Goal: Transaction & Acquisition: Purchase product/service

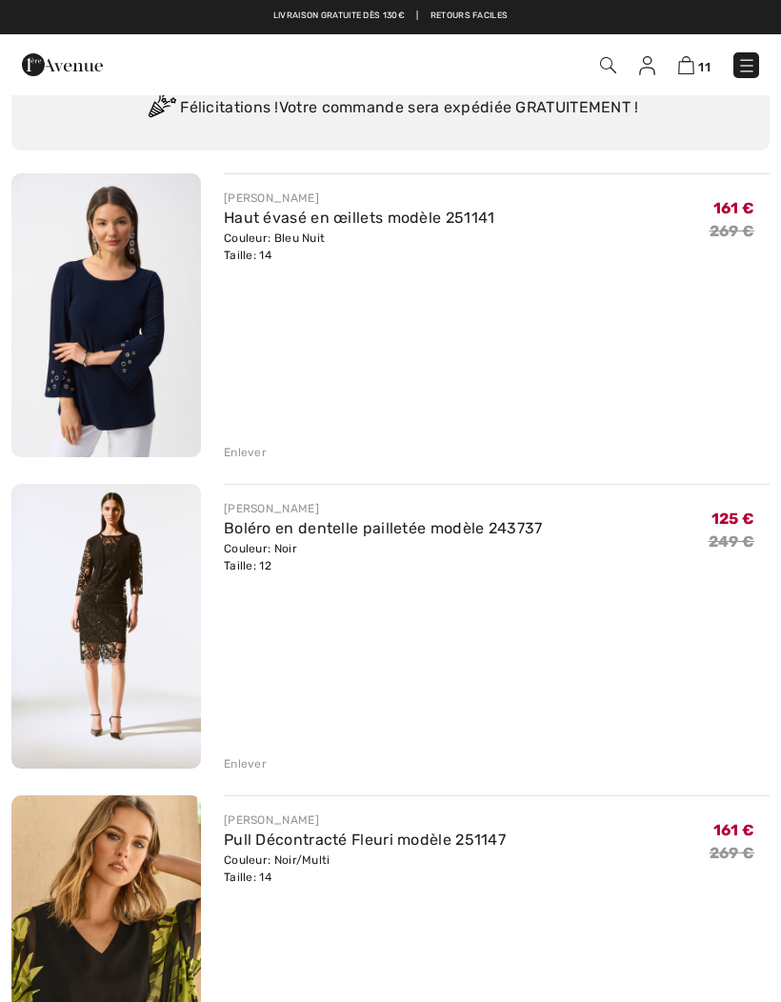
scroll to position [102, 0]
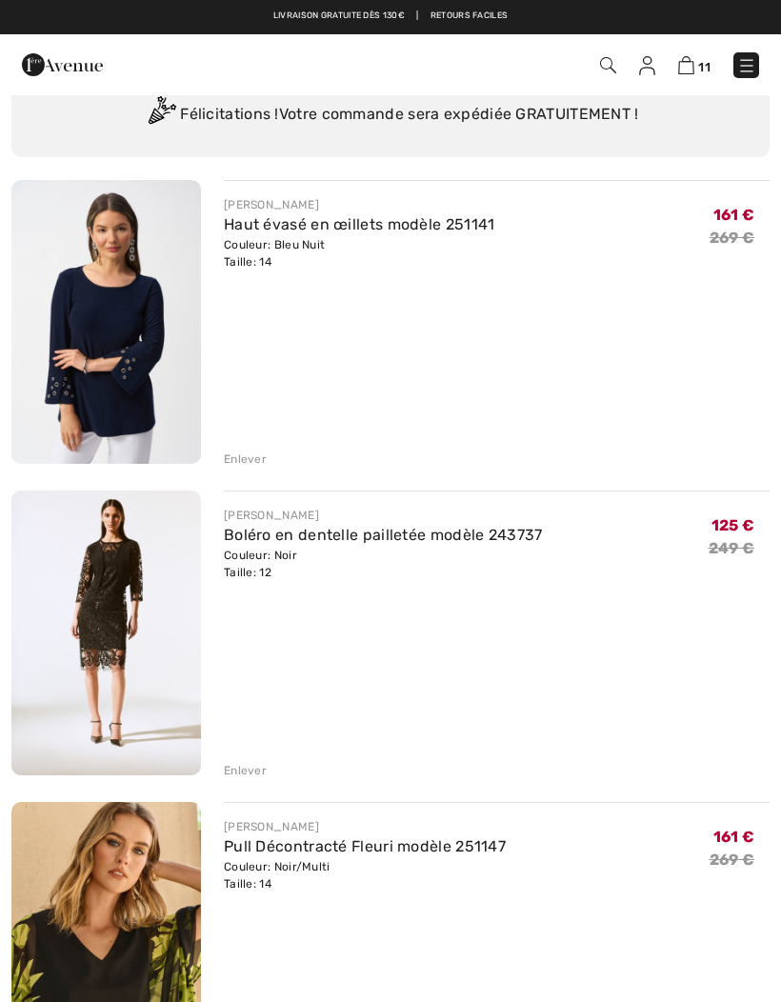
click at [284, 541] on link "Boléro en dentelle pailletée modèle 243737" at bounding box center [383, 535] width 319 height 18
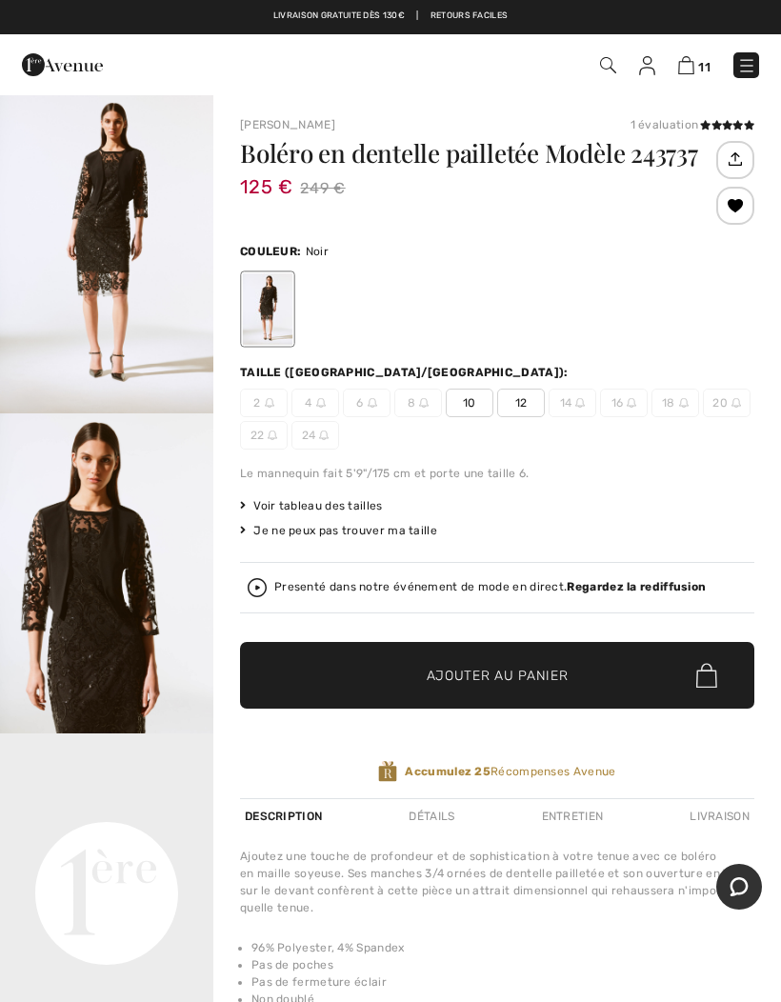
click at [93, 573] on img "2 / 4" at bounding box center [106, 573] width 213 height 320
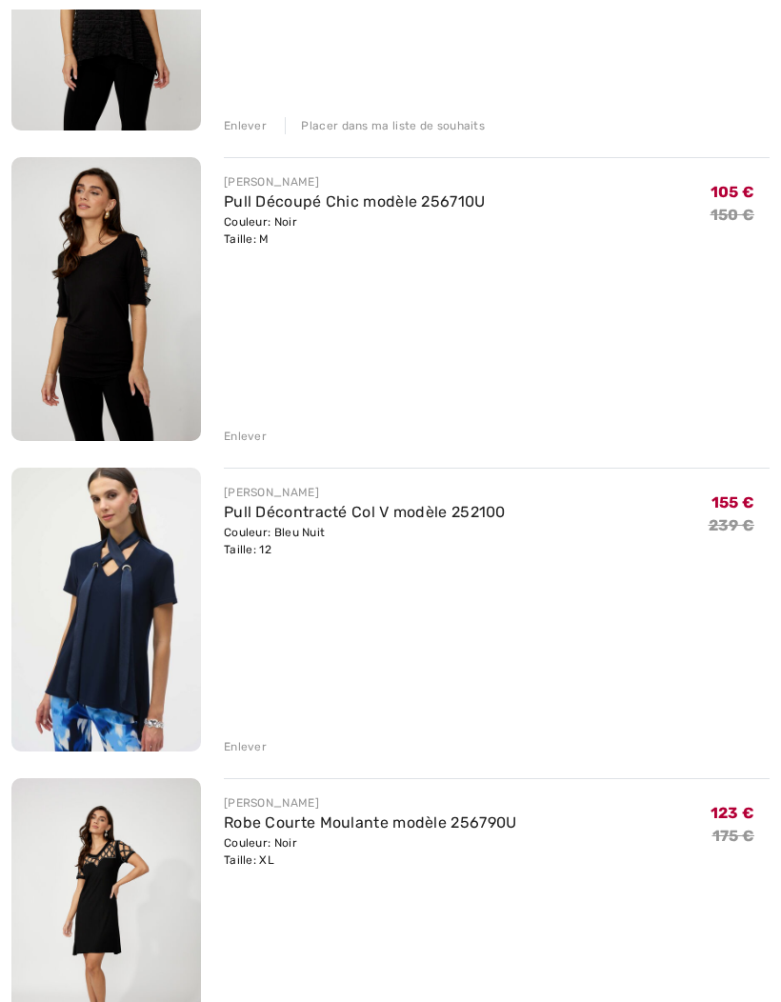
scroll to position [2611, 0]
click at [232, 746] on div "Enlever" at bounding box center [245, 746] width 43 height 17
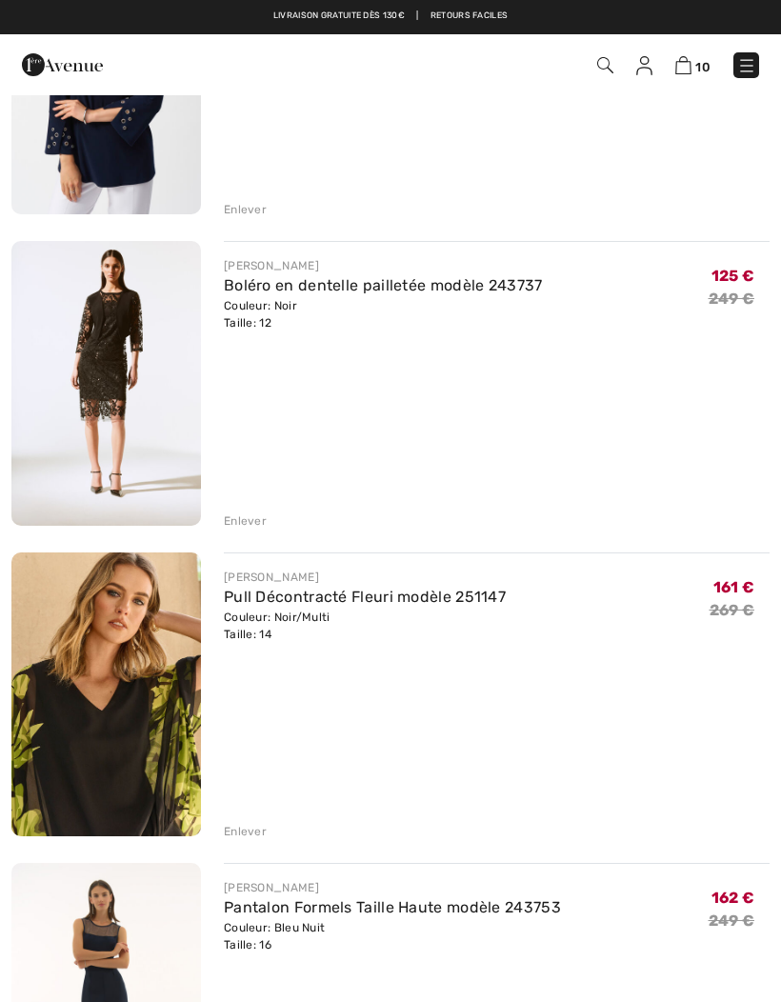
scroll to position [349, 0]
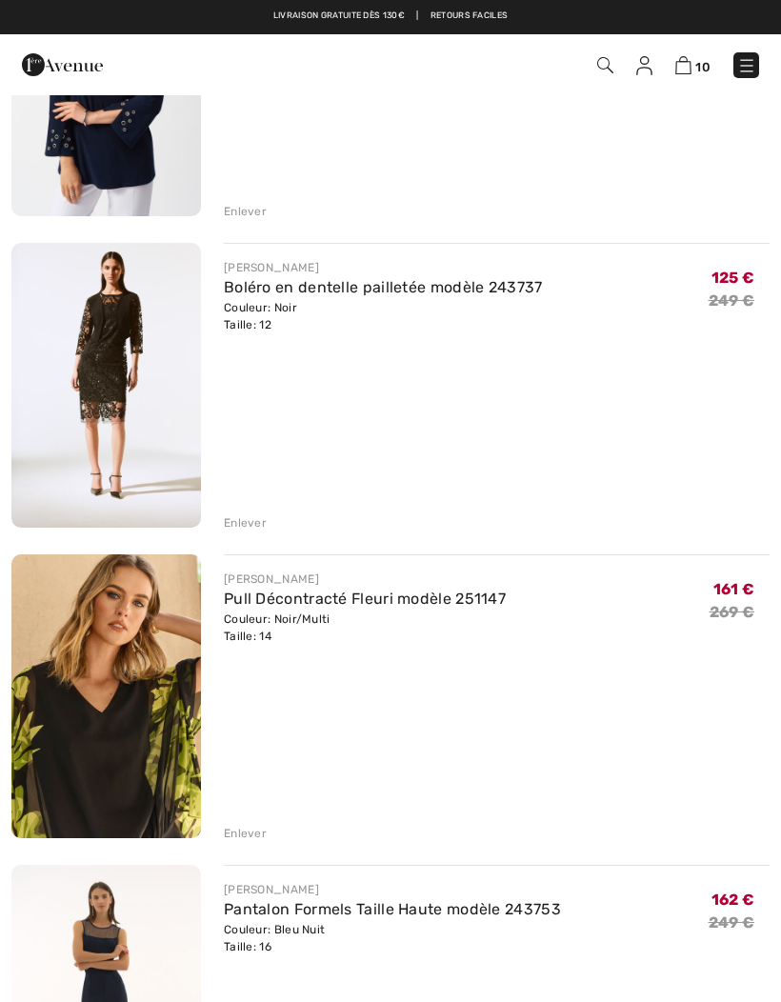
click at [224, 597] on link "Pull Décontracté Fleuri modèle 251147" at bounding box center [365, 598] width 282 height 18
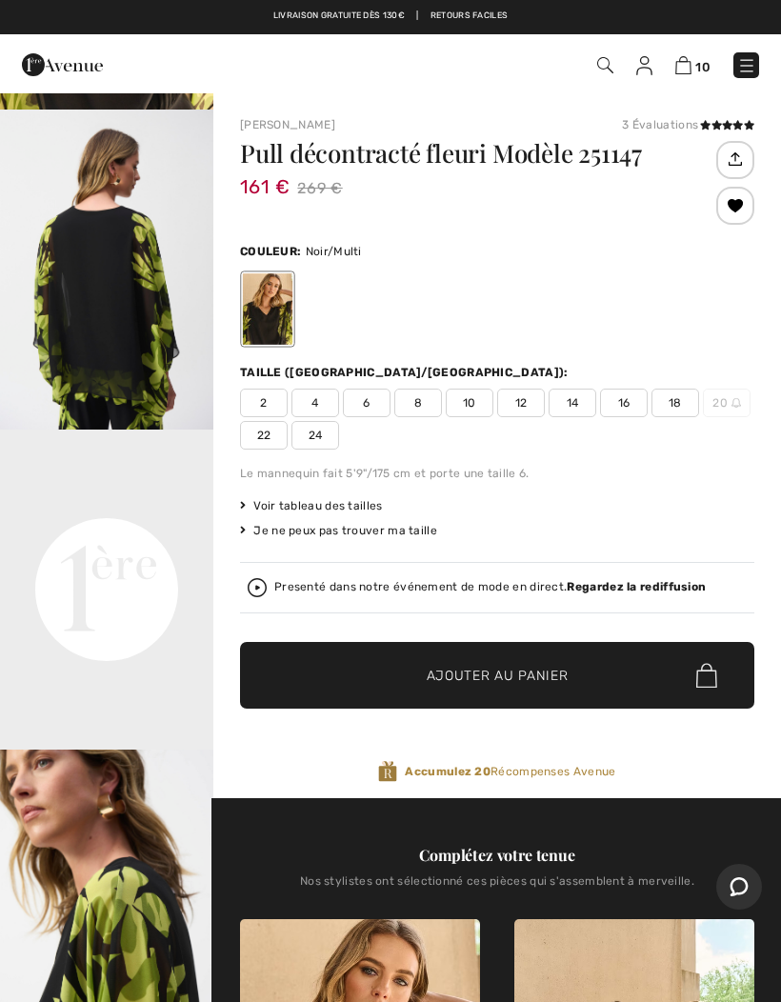
scroll to position [337, 0]
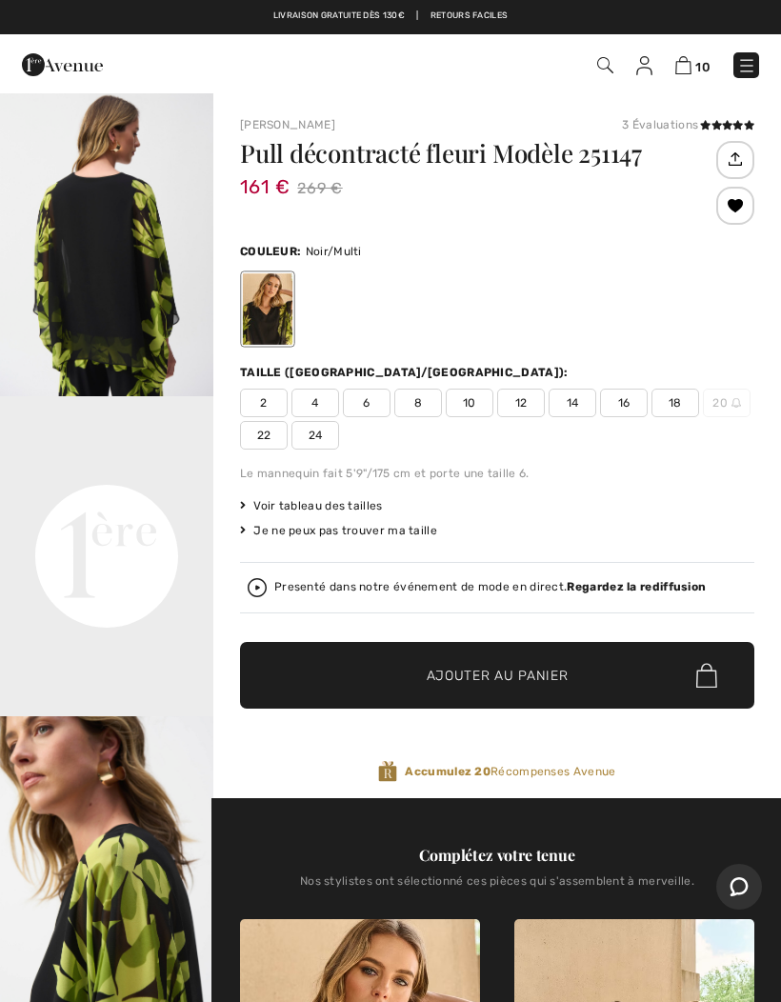
click at [78, 503] on video "Your browser does not support the video tag." at bounding box center [106, 449] width 213 height 107
click at [112, 503] on video "Your browser does not support the video tag." at bounding box center [106, 449] width 213 height 107
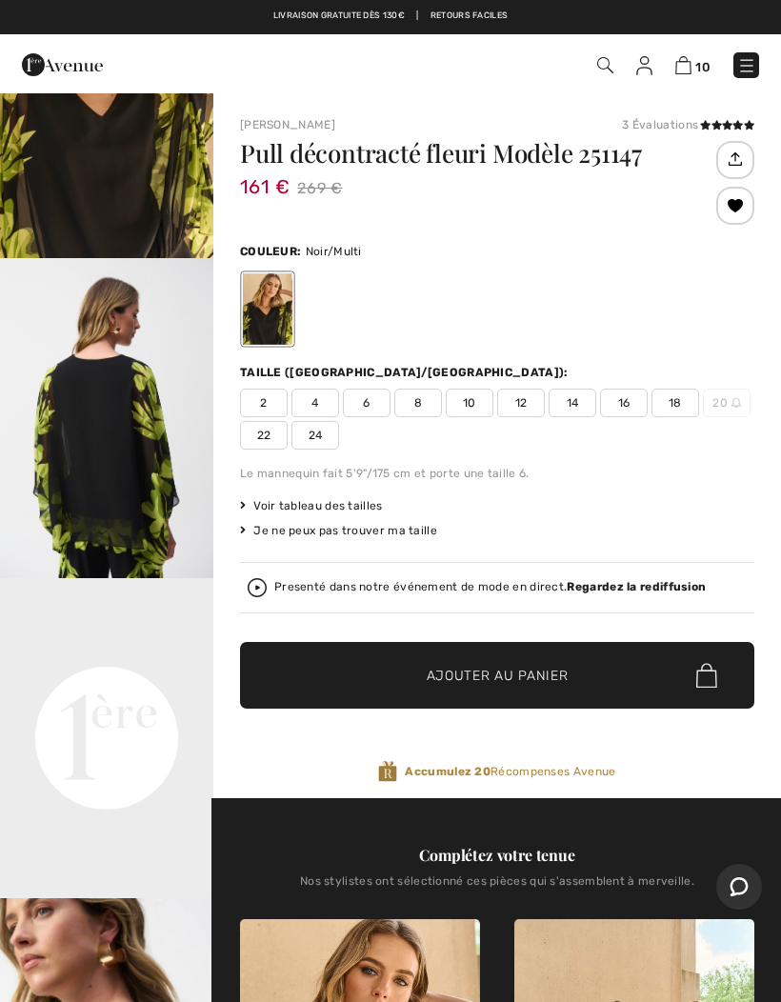
scroll to position [136, 0]
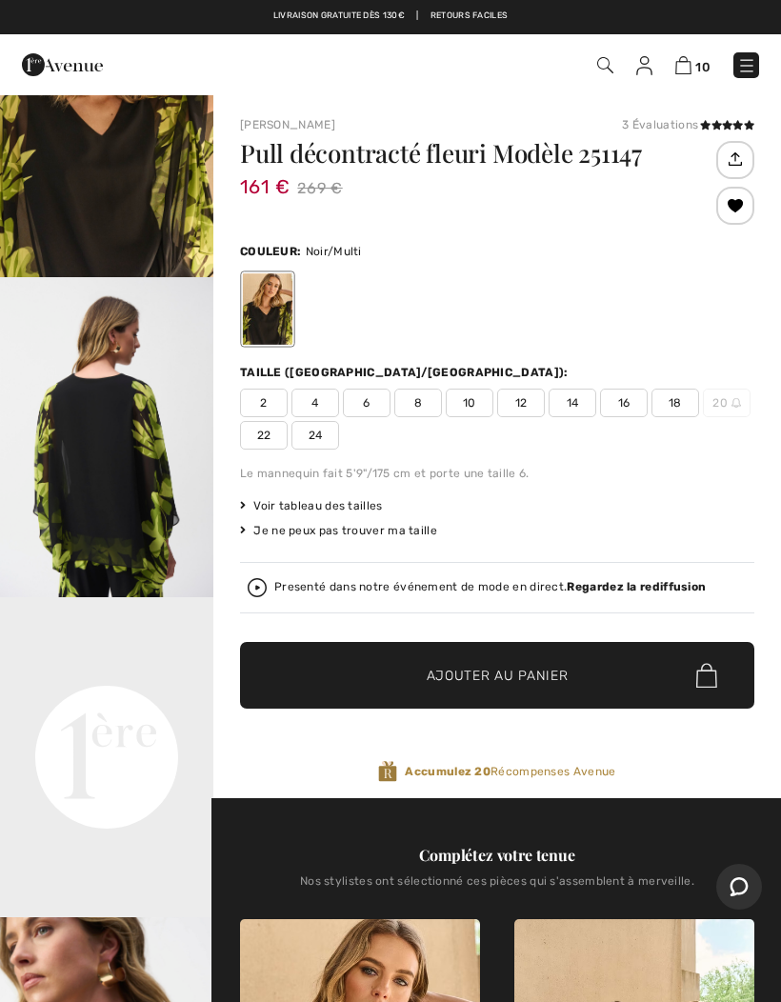
click at [88, 522] on img "2 / 6" at bounding box center [106, 437] width 213 height 320
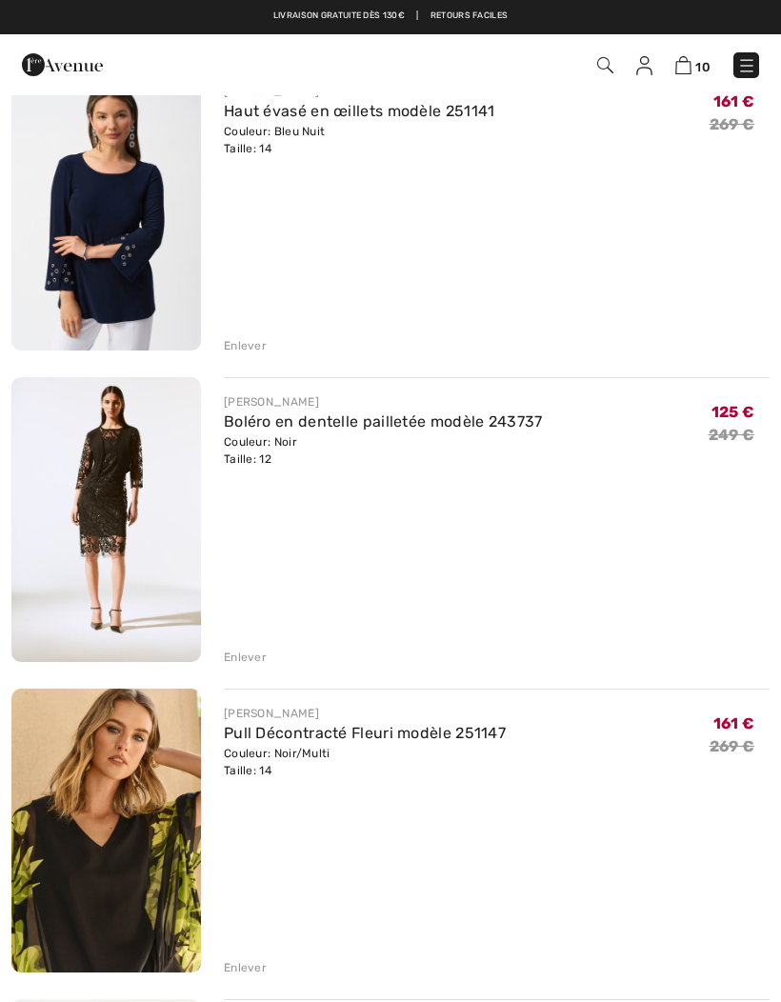
scroll to position [214, 0]
